Goal: Task Accomplishment & Management: Use online tool/utility

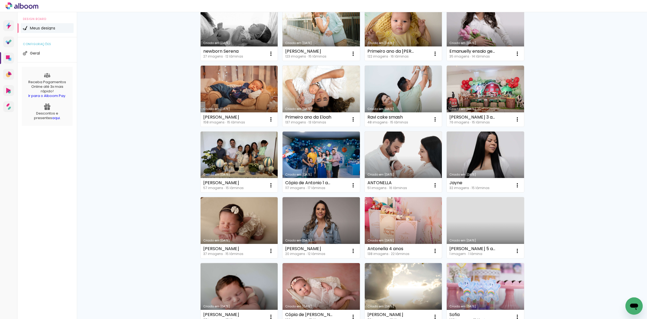
scroll to position [236, 0]
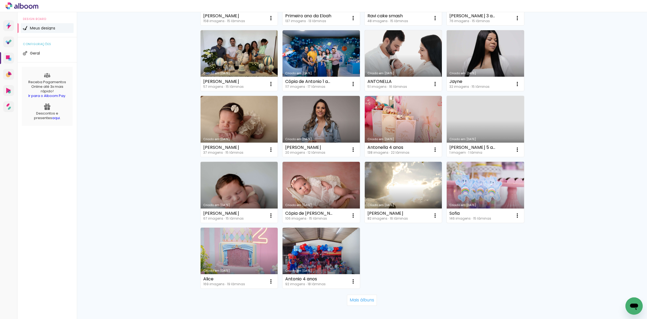
click at [463, 182] on link "Criado em [DATE]" at bounding box center [485, 192] width 77 height 61
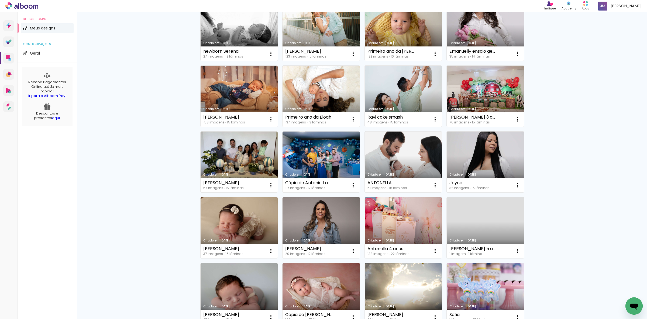
scroll to position [267, 0]
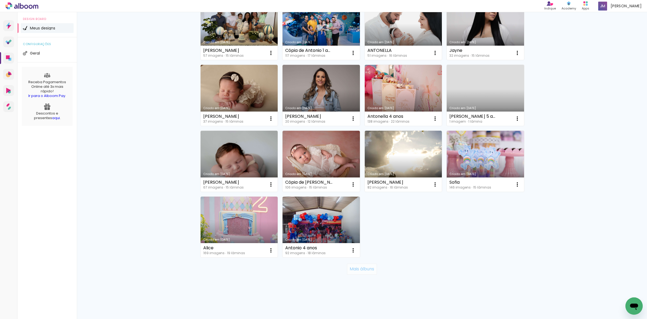
click at [358, 271] on paper-button "Mais álbuns" at bounding box center [362, 268] width 30 height 11
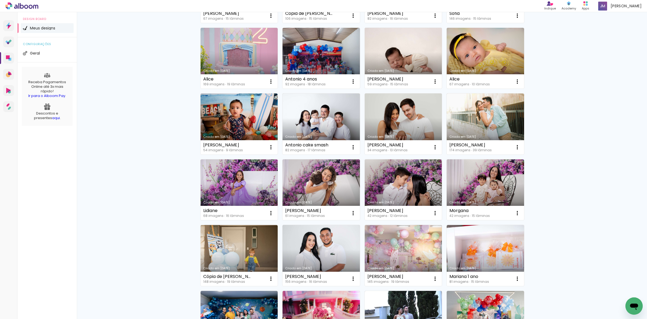
scroll to position [469, 0]
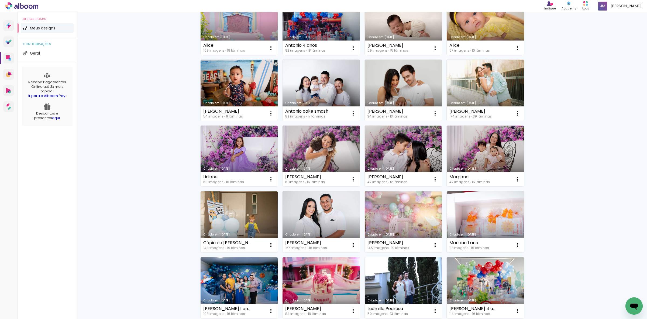
click at [411, 218] on link "Criado em [DATE]" at bounding box center [403, 221] width 77 height 61
